Goal: Task Accomplishment & Management: Manage account settings

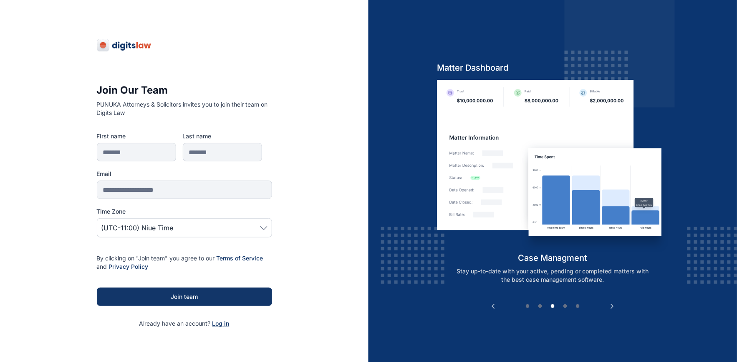
click at [220, 325] on span "Log in" at bounding box center [221, 322] width 17 height 7
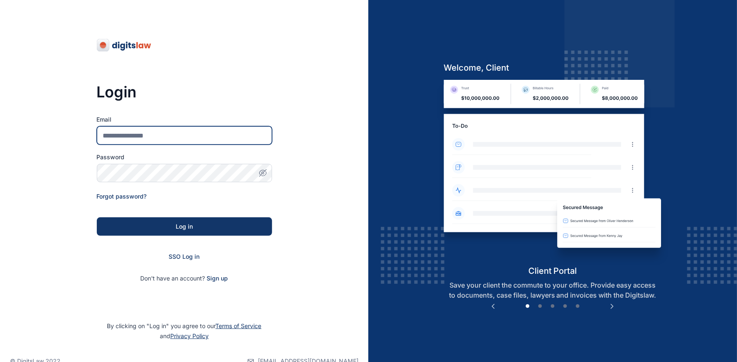
type input "**********"
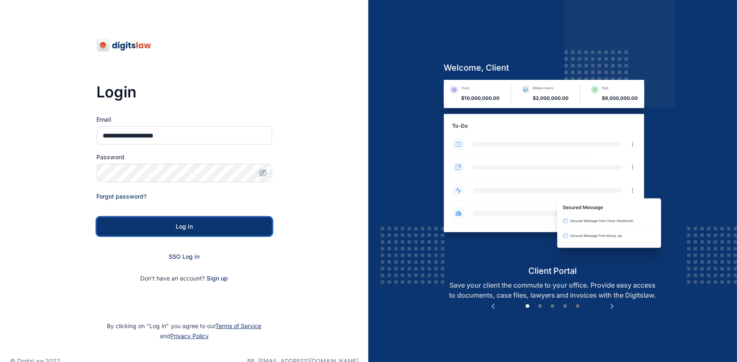
click at [181, 230] on div "Log in" at bounding box center [184, 226] width 149 height 8
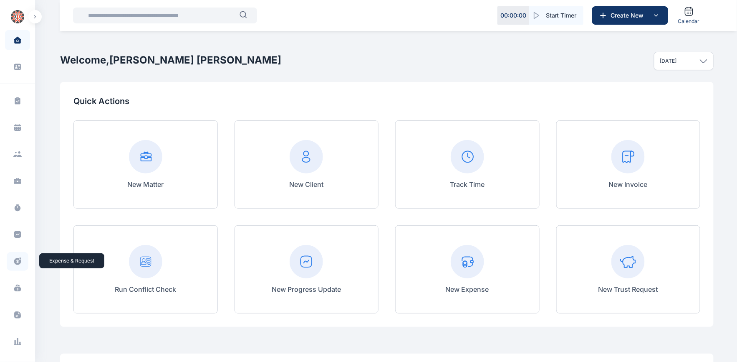
click at [16, 263] on icon at bounding box center [17, 261] width 7 height 7
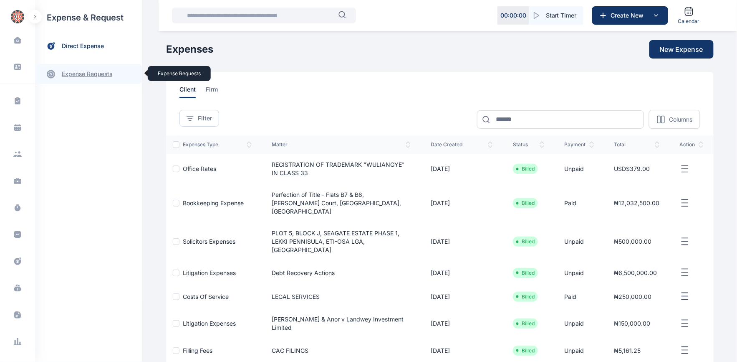
click at [95, 80] on link "expense requests expense requests" at bounding box center [88, 74] width 107 height 20
click at [99, 100] on span "Expense Request Expense Request" at bounding box center [100, 104] width 76 height 16
